Goal: Task Accomplishment & Management: Complete application form

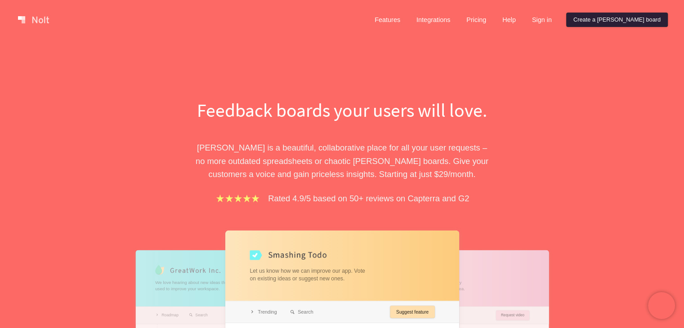
click at [607, 23] on link "Create a [PERSON_NAME] board" at bounding box center [617, 20] width 102 height 14
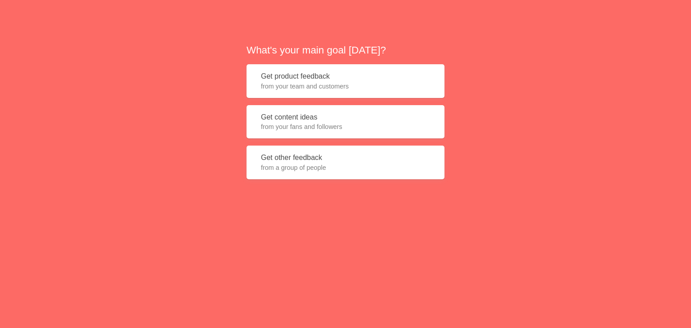
click at [394, 128] on span "from your fans and followers" at bounding box center [345, 126] width 169 height 9
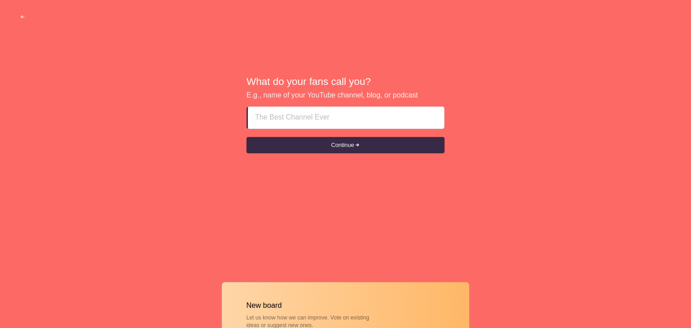
click at [272, 115] on input at bounding box center [346, 118] width 182 height 22
type input "f"
click at [336, 117] on input "<script>alert(5)</script>" at bounding box center [346, 118] width 182 height 22
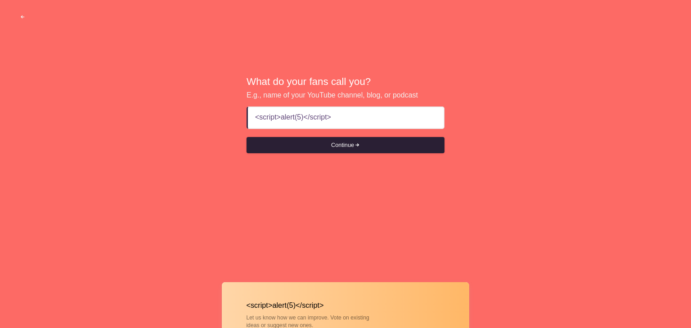
click at [341, 145] on button "Continue" at bounding box center [346, 145] width 198 height 16
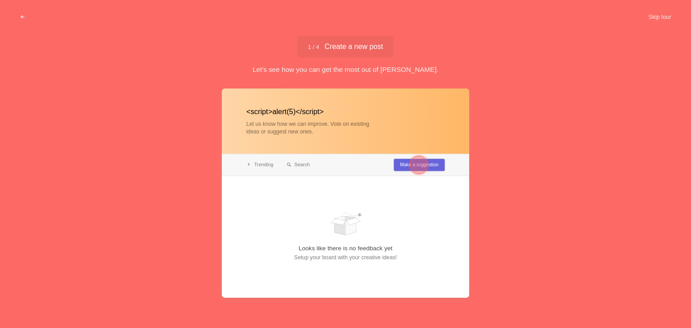
type input "<script>alert(5)</script>"
click at [412, 164] on div at bounding box center [419, 165] width 18 height 18
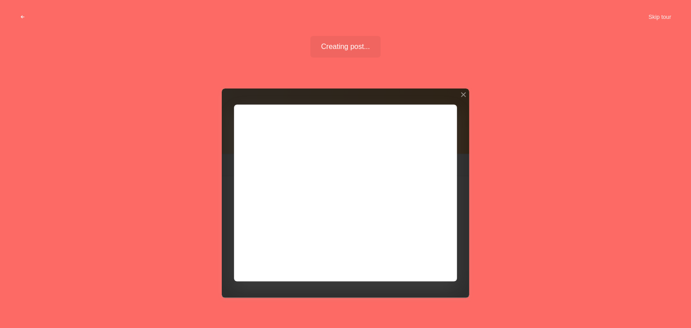
click at [288, 157] on div at bounding box center [345, 193] width 247 height 209
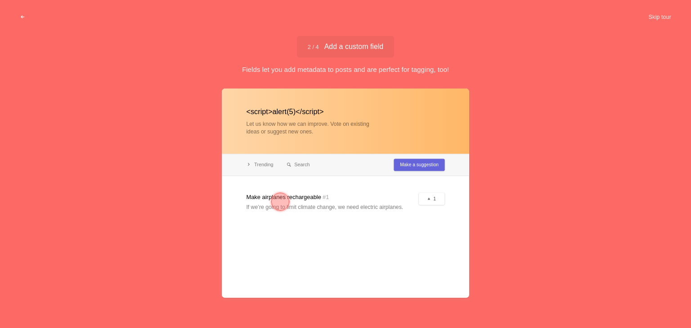
click at [294, 202] on div at bounding box center [280, 202] width 32 height 32
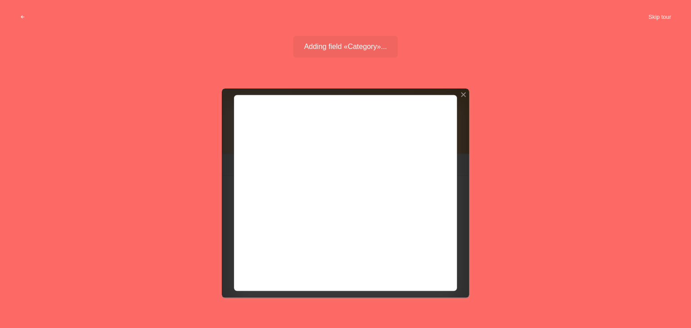
click at [654, 18] on button "Skip tour" at bounding box center [660, 17] width 45 height 16
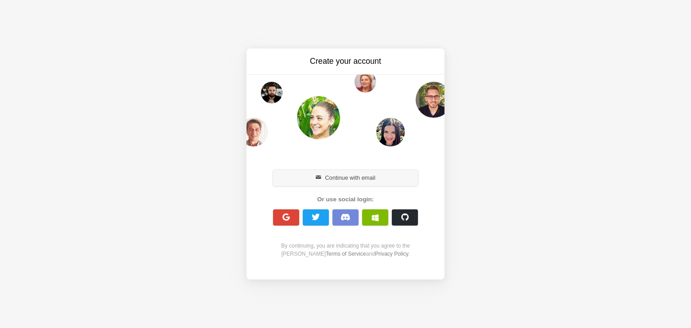
click at [345, 179] on button "Continue with email" at bounding box center [345, 178] width 145 height 16
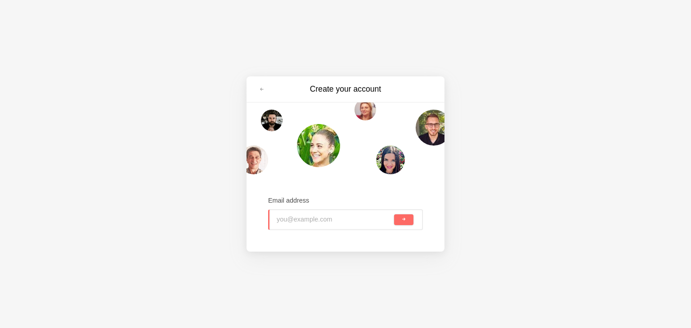
click at [317, 220] on input "email" at bounding box center [335, 220] width 116 height 20
paste input "[EMAIL_ADDRESS][DOMAIN_NAME]"
type input "[EMAIL_ADDRESS][DOMAIN_NAME]"
click at [398, 221] on button "submit" at bounding box center [403, 220] width 19 height 11
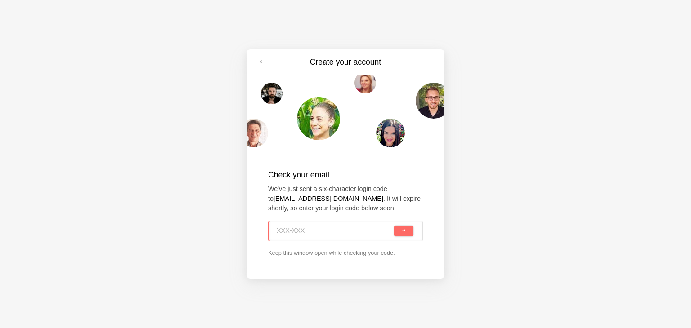
click at [316, 225] on input at bounding box center [335, 231] width 116 height 20
click at [404, 235] on button "submit" at bounding box center [403, 231] width 19 height 11
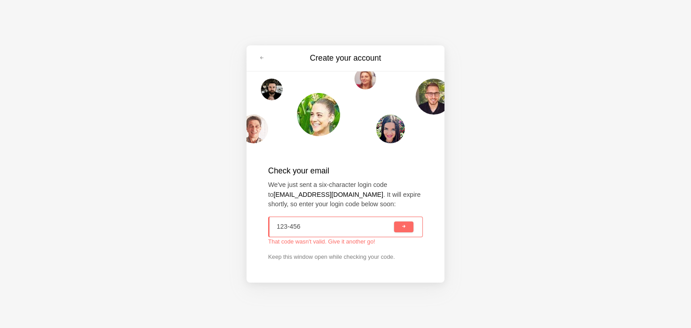
type input "123-456"
click at [324, 230] on input "123-456" at bounding box center [335, 227] width 116 height 20
click at [312, 227] on input at bounding box center [335, 227] width 116 height 20
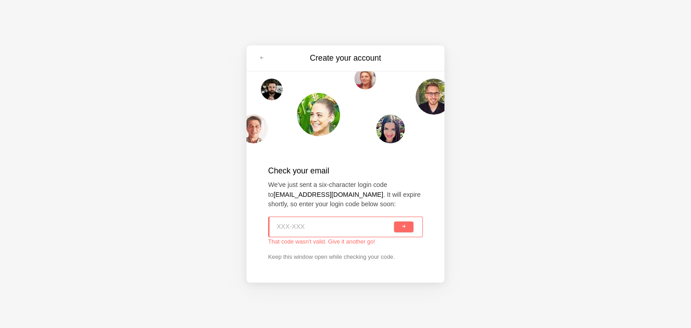
paste input "PN8-ZD5"
type input "PN8-ZD5"
click at [404, 227] on span "submit" at bounding box center [403, 227] width 5 height 5
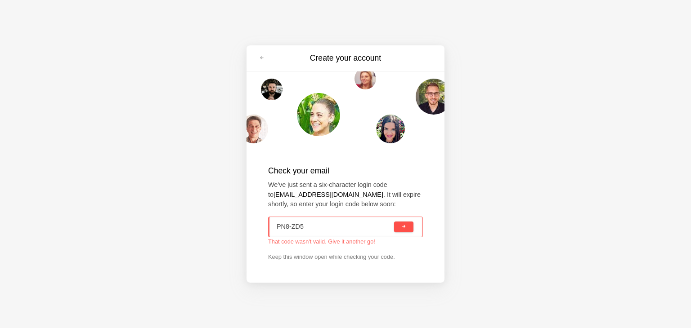
click at [404, 227] on span "submit" at bounding box center [403, 227] width 5 height 5
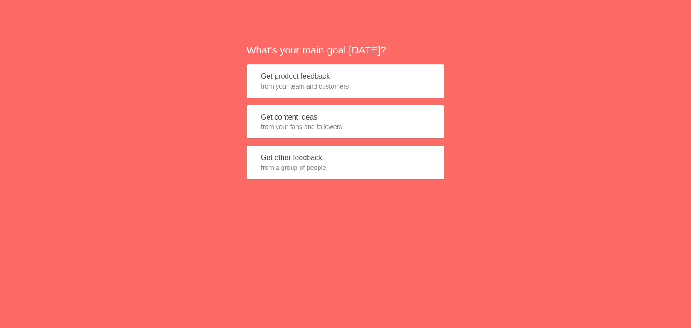
click at [299, 155] on button "Get other feedback from a group of people" at bounding box center [346, 163] width 198 height 34
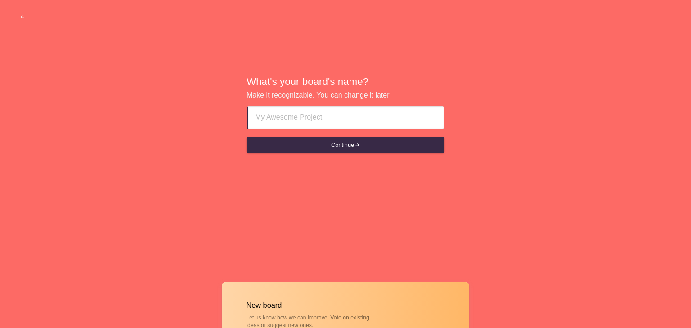
click at [288, 118] on input at bounding box center [346, 118] width 182 height 22
type input "<script>alert(5)</script>"
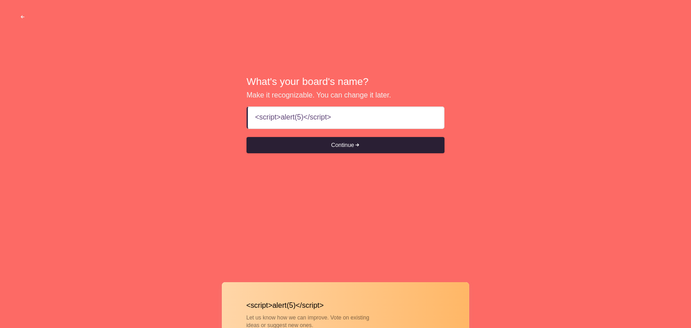
click at [391, 144] on button "Continue" at bounding box center [346, 145] width 198 height 16
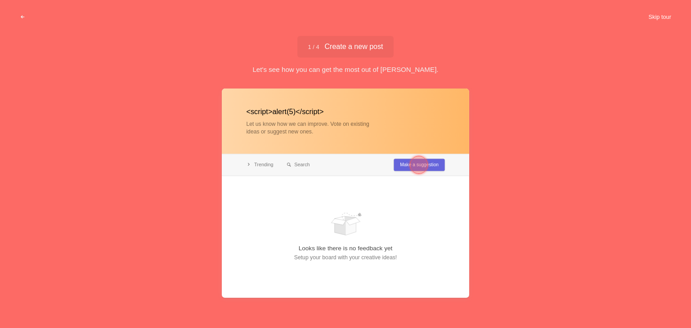
click at [653, 16] on button "Skip tour" at bounding box center [660, 17] width 45 height 16
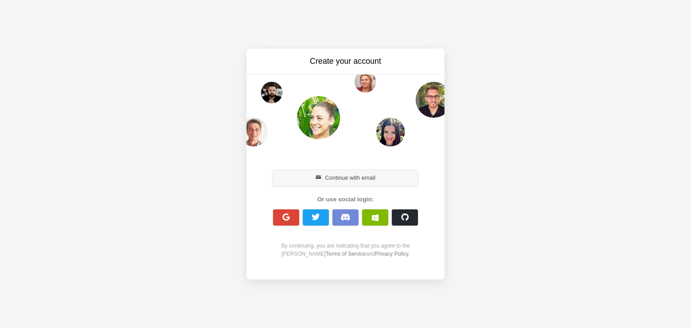
click at [327, 182] on button "Continue with email" at bounding box center [345, 178] width 145 height 16
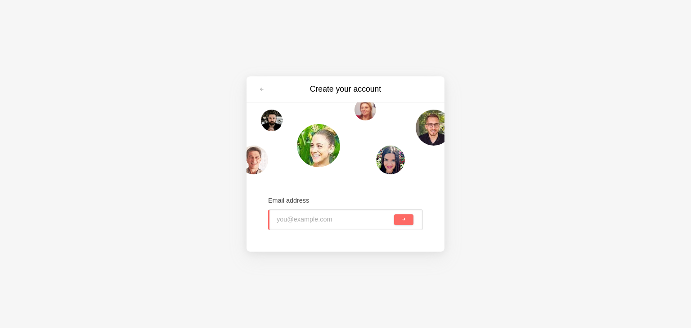
type input "paweve8156@knilok.com"
click at [401, 220] on span "submit" at bounding box center [403, 219] width 5 height 5
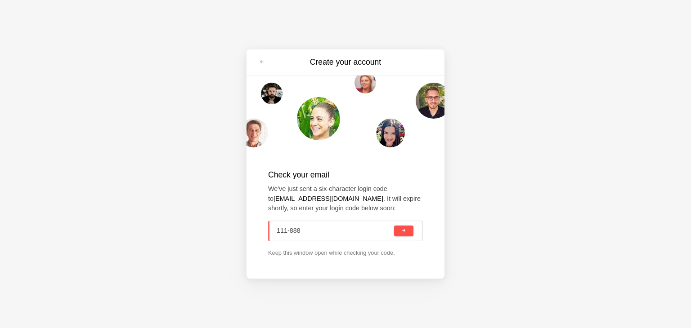
click at [398, 229] on button "submit" at bounding box center [403, 231] width 19 height 11
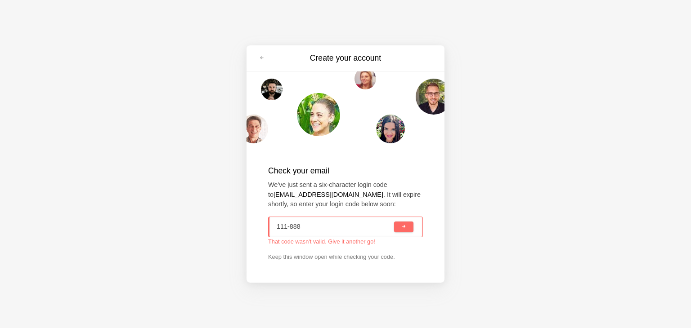
type input "111-888"
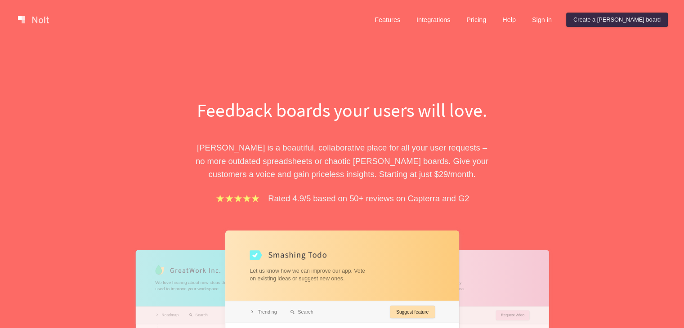
click at [599, 17] on div "Features Integrations Pricing Help Sign in Create a Nolt board" at bounding box center [518, 20] width 304 height 18
click at [609, 18] on link "Create a Nolt board" at bounding box center [617, 20] width 102 height 14
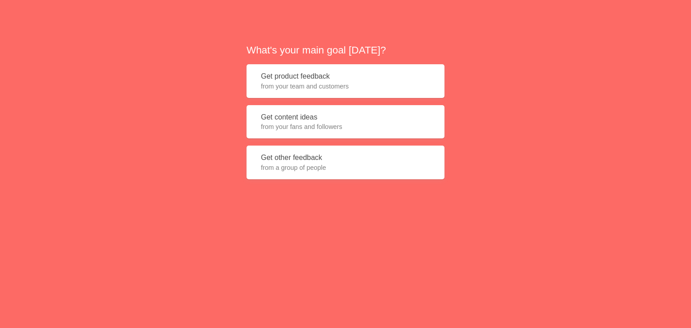
click at [344, 130] on span "from your fans and followers" at bounding box center [345, 126] width 169 height 9
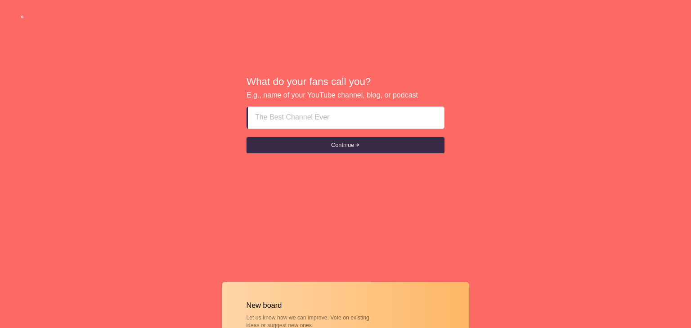
click at [320, 119] on input at bounding box center [346, 118] width 182 height 22
type input "<script>alert(5)</script>"
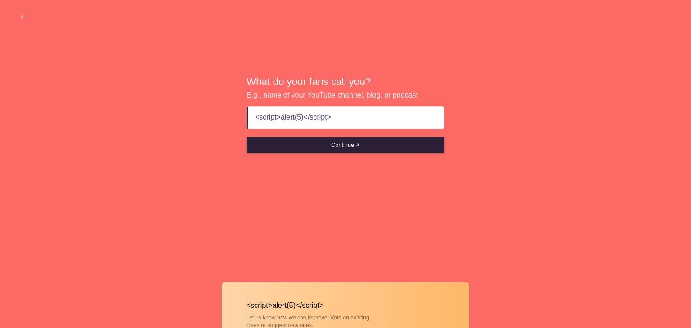
click at [333, 152] on button "Continue" at bounding box center [346, 145] width 198 height 16
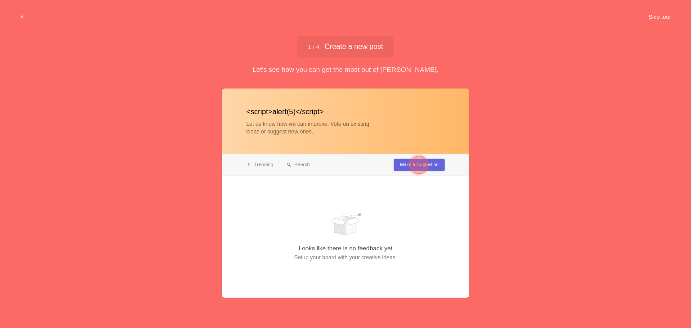
click at [660, 15] on button "Skip tour" at bounding box center [660, 17] width 45 height 16
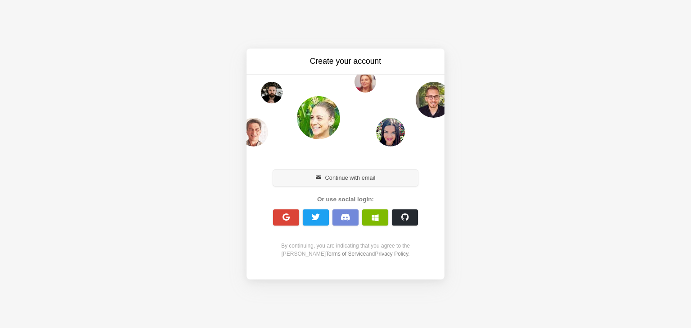
click at [314, 175] on button "Continue with email" at bounding box center [345, 178] width 145 height 16
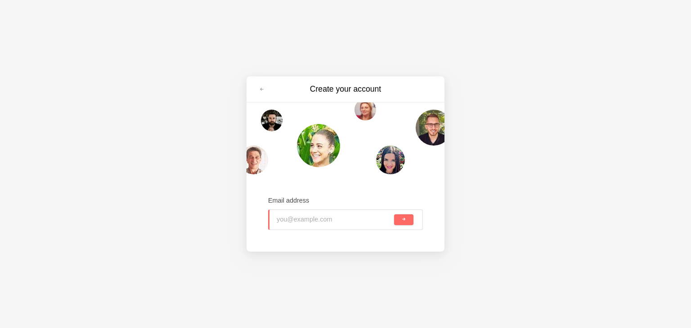
type input "paweve8156@knilok.com"
click at [401, 220] on button "submit" at bounding box center [403, 220] width 19 height 11
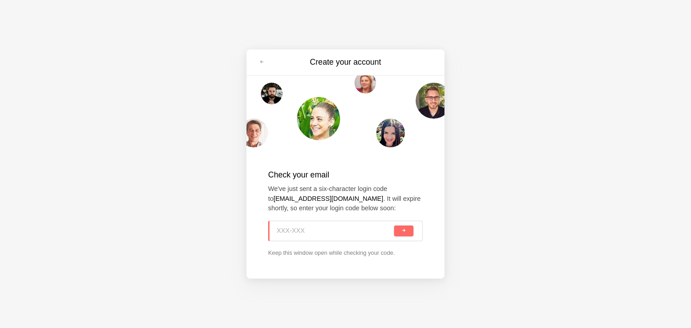
click at [330, 232] on input at bounding box center [335, 231] width 116 height 20
paste input "DF9-EBG"
click at [395, 233] on button "submit" at bounding box center [403, 231] width 19 height 11
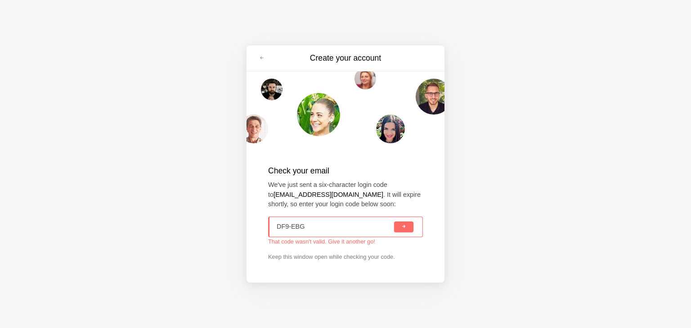
type input "DF9-EBG"
click at [355, 228] on input "DF9-EBG" at bounding box center [335, 227] width 116 height 20
click at [402, 229] on span "submit" at bounding box center [403, 227] width 5 height 5
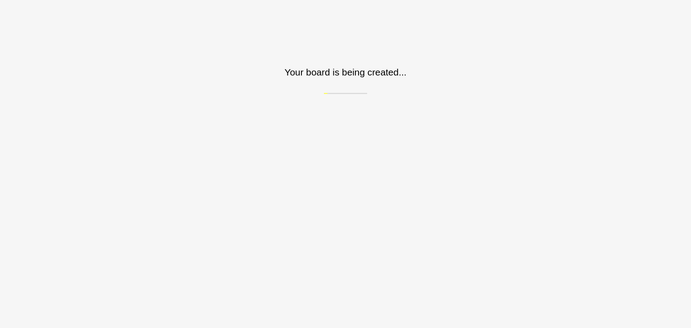
click at [376, 94] on html "Sorry, we don't support your browser. Install a modern browser Your board is be…" at bounding box center [345, 47] width 691 height 94
click at [333, 76] on h3 "Your board is being created..." at bounding box center [345, 72] width 691 height 13
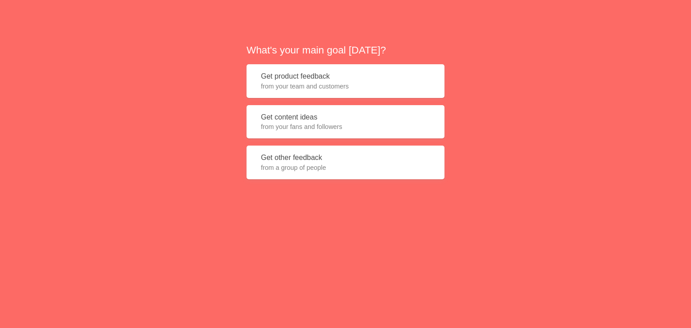
click at [323, 65] on button "Get product feedback from your team and customers" at bounding box center [346, 81] width 198 height 34
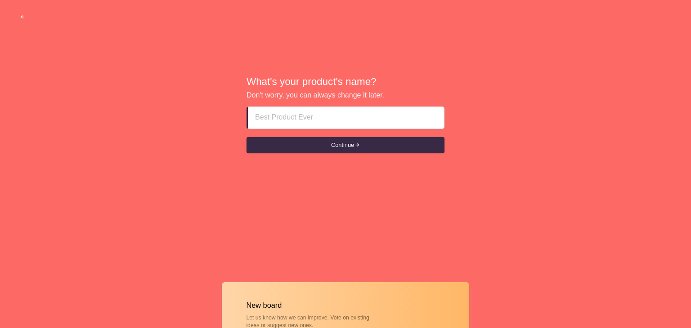
click at [304, 126] on input at bounding box center [346, 118] width 182 height 22
type input "<script>alert(5)</script>"
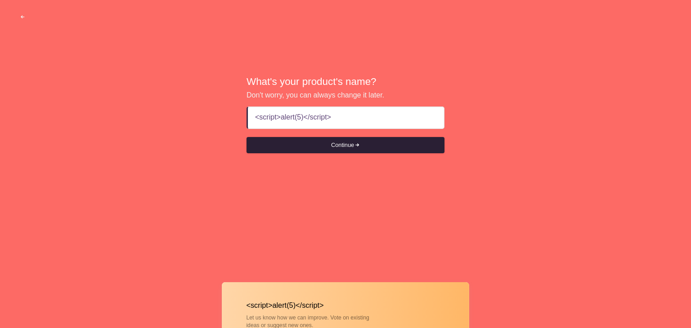
click at [374, 148] on button "Continue" at bounding box center [346, 145] width 198 height 16
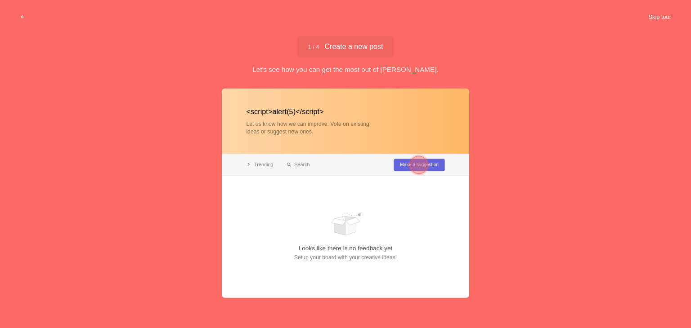
click at [653, 18] on button "Skip tour" at bounding box center [660, 17] width 45 height 16
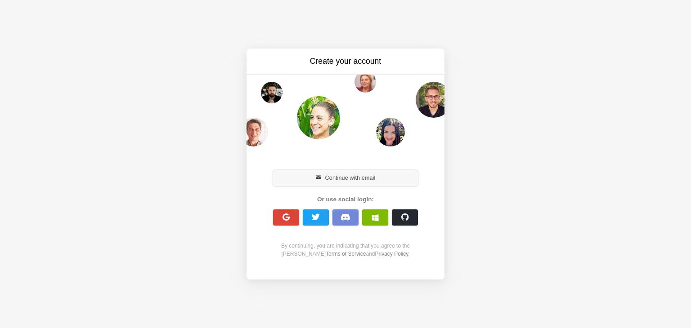
click at [333, 176] on button "Continue with email" at bounding box center [345, 178] width 145 height 16
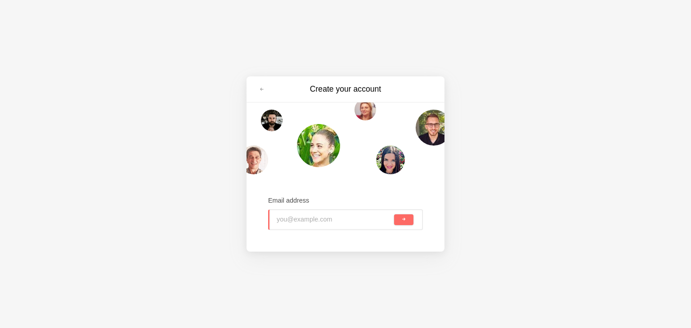
type input "jepawa2516@inupup.com"
click at [398, 224] on button "submit" at bounding box center [403, 220] width 19 height 11
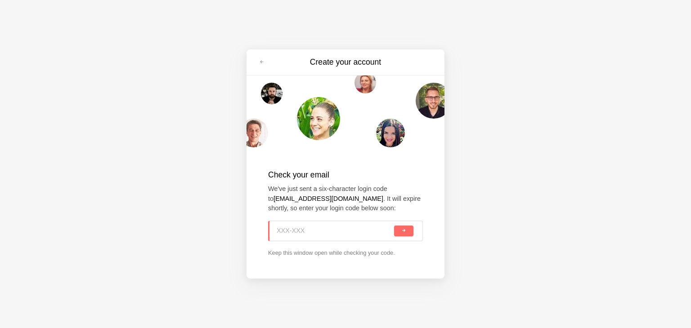
click at [332, 225] on input at bounding box center [335, 231] width 116 height 20
paste input "VWK-JNQ"
click at [397, 231] on button "submit" at bounding box center [403, 231] width 19 height 11
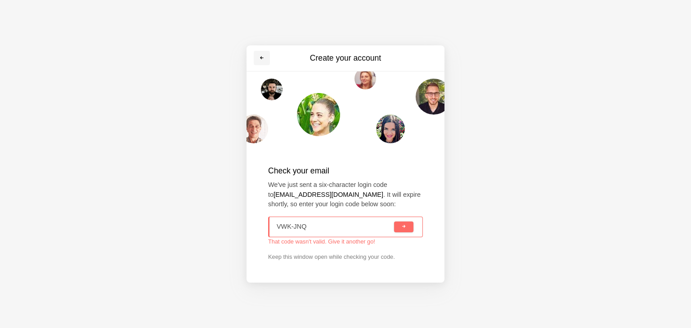
type input "VWK-JNQ"
click at [257, 62] on link at bounding box center [262, 58] width 16 height 14
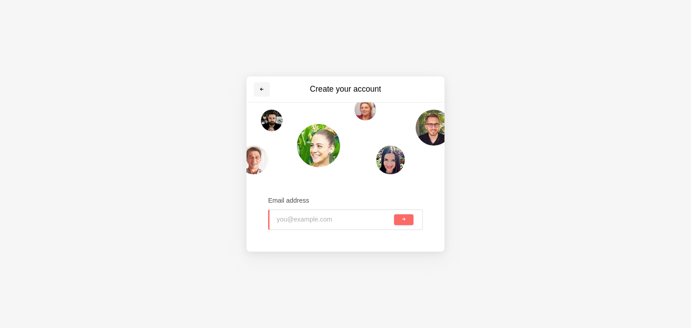
click at [257, 94] on link at bounding box center [262, 89] width 16 height 14
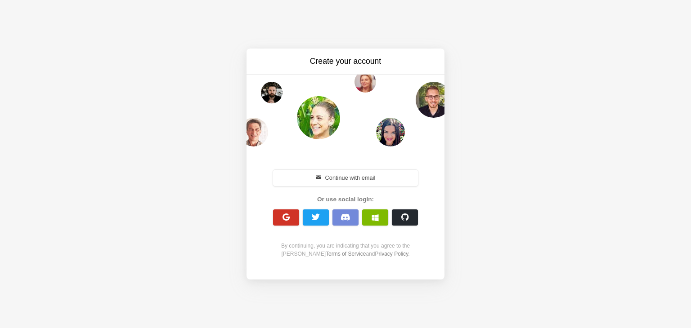
click at [283, 219] on span "button" at bounding box center [286, 217] width 9 height 9
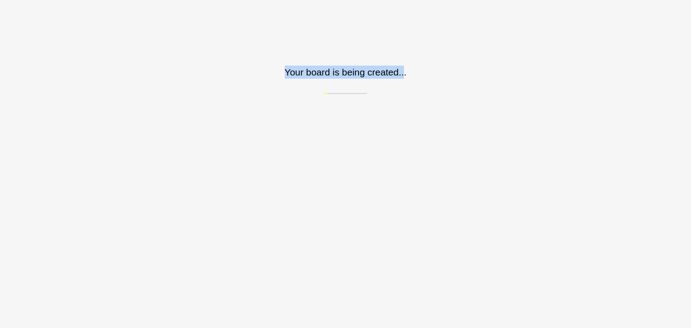
drag, startPoint x: 284, startPoint y: 72, endPoint x: 404, endPoint y: 72, distance: 120.1
click at [404, 72] on h3 "Your board is being created..." at bounding box center [345, 72] width 691 height 13
click at [419, 71] on h3 "Your board is being created..." at bounding box center [345, 72] width 691 height 13
drag, startPoint x: 414, startPoint y: 71, endPoint x: 265, endPoint y: 75, distance: 149.4
click at [265, 75] on h3 "Your board is being created..." at bounding box center [345, 72] width 691 height 13
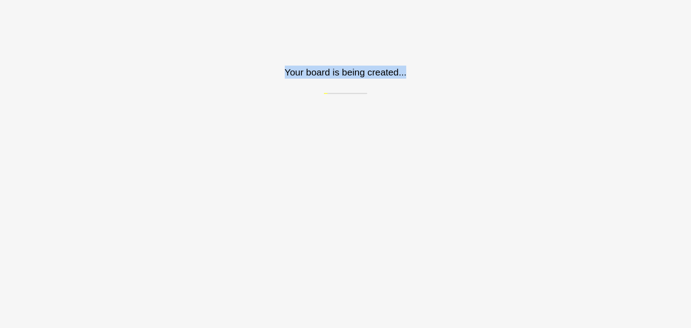
copy h3 "Your board is being created..."
click at [376, 94] on html "Sorry, we don't support your browser. Install a modern browser Your board is be…" at bounding box center [345, 47] width 691 height 94
click at [360, 94] on html "Sorry, we don't support your browser. Install a modern browser Your board is be…" at bounding box center [345, 47] width 691 height 94
click at [493, 94] on html "Sorry, we don't support your browser. Install a modern browser Your board is be…" at bounding box center [345, 47] width 691 height 94
click at [455, 32] on div "Your board is being created..." at bounding box center [345, 47] width 691 height 94
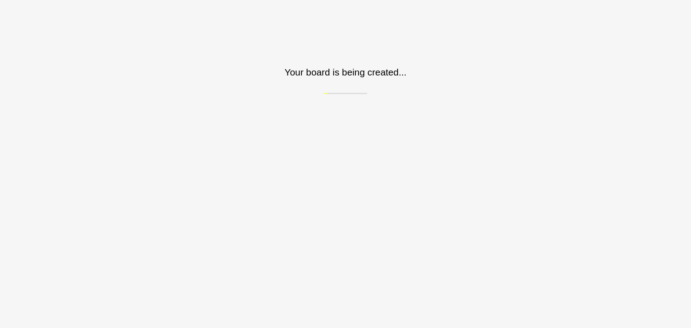
click at [377, 84] on div "Your board is being created..." at bounding box center [345, 47] width 691 height 94
drag, startPoint x: 288, startPoint y: 72, endPoint x: 415, endPoint y: 62, distance: 127.8
click at [424, 66] on h3 "Your board is being created..." at bounding box center [345, 72] width 691 height 13
click at [346, 43] on div "Your board is being created..." at bounding box center [345, 47] width 691 height 94
drag, startPoint x: 335, startPoint y: 112, endPoint x: 94, endPoint y: 33, distance: 254.3
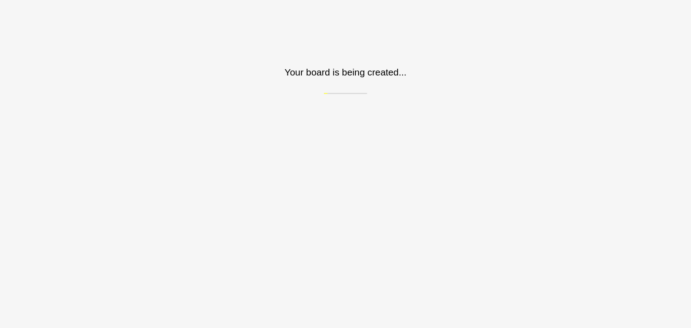
click at [334, 94] on html "Sorry, we don't support your browser. Install a modern browser Your board is be…" at bounding box center [345, 47] width 691 height 94
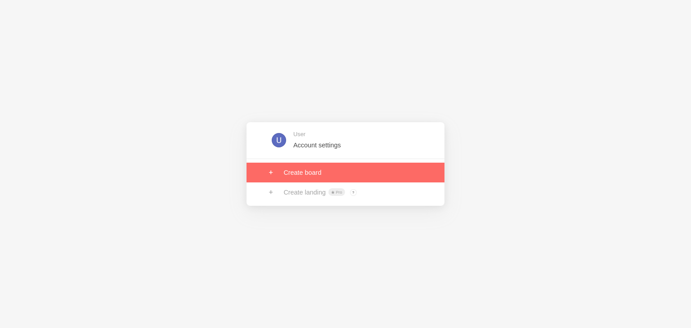
click at [281, 177] on link at bounding box center [346, 173] width 198 height 20
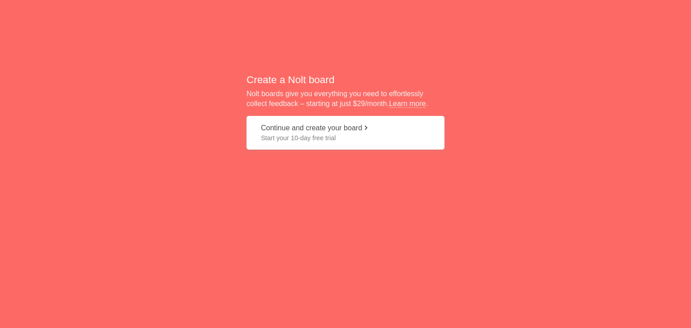
click at [298, 137] on span "Start your 10-day free trial" at bounding box center [345, 138] width 169 height 9
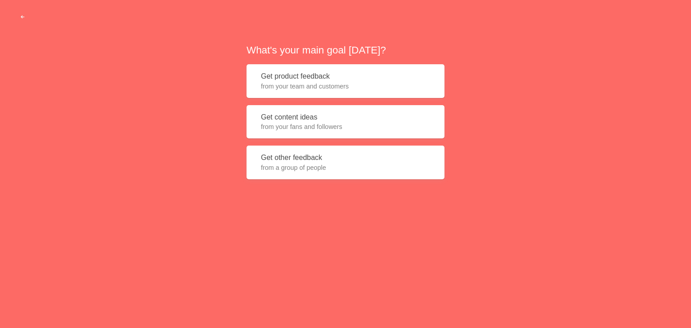
click at [286, 86] on span "from your team and customers" at bounding box center [345, 86] width 169 height 9
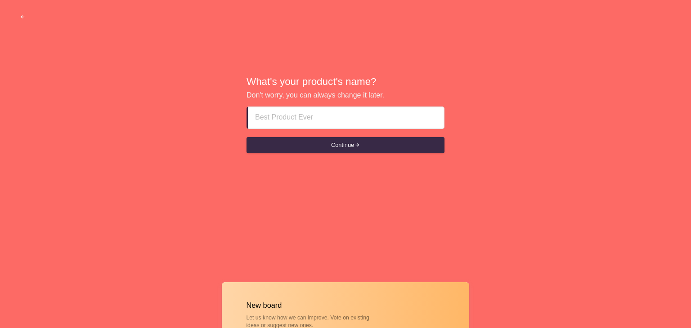
click at [285, 115] on input at bounding box center [346, 118] width 182 height 22
type input "[PERSON_NAME]"
click at [325, 154] on div "What's your product's name? Don't worry, you can always change it later. [PERSO…" at bounding box center [346, 115] width 198 height 81
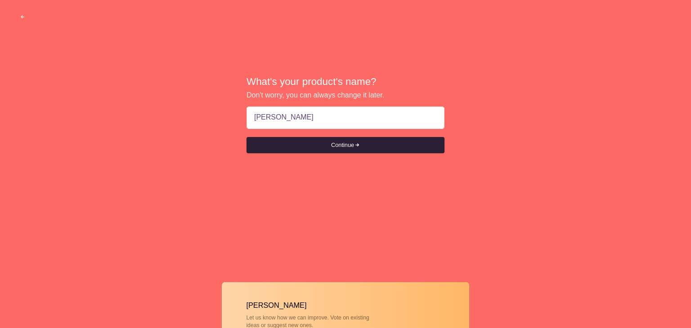
click at [338, 142] on button "Continue" at bounding box center [346, 145] width 198 height 16
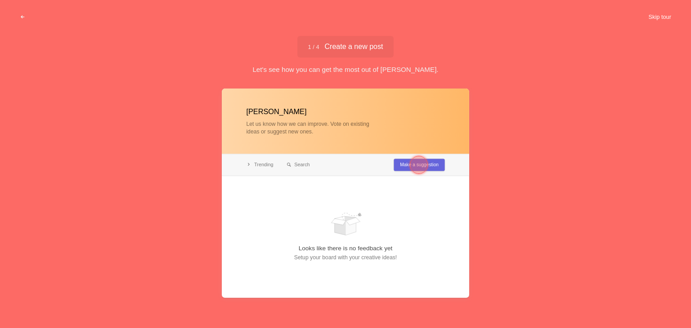
click at [657, 17] on button "Skip tour" at bounding box center [660, 17] width 45 height 16
